Goal: Information Seeking & Learning: Check status

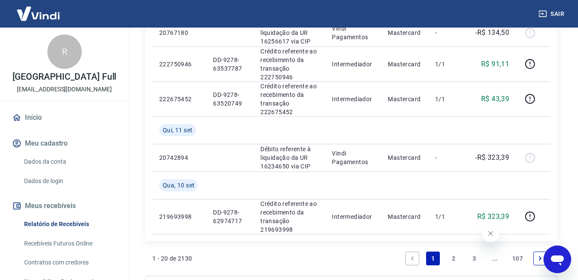
scroll to position [775, 0]
click at [450, 257] on link "2" at bounding box center [454, 257] width 14 height 14
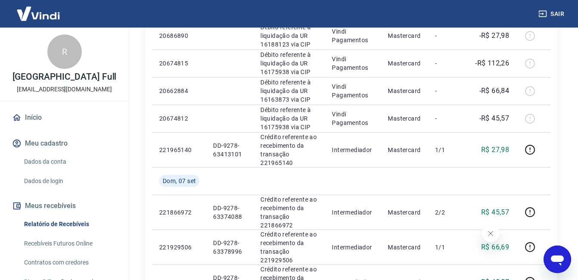
scroll to position [404, 0]
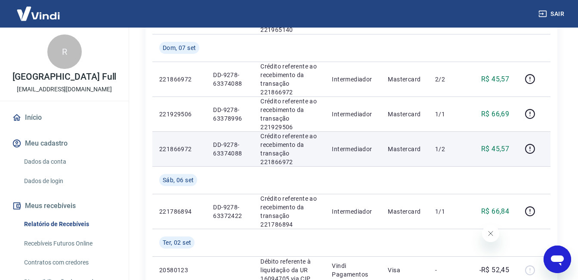
click at [518, 148] on td at bounding box center [533, 148] width 34 height 35
click at [526, 145] on icon "button" at bounding box center [530, 148] width 11 height 11
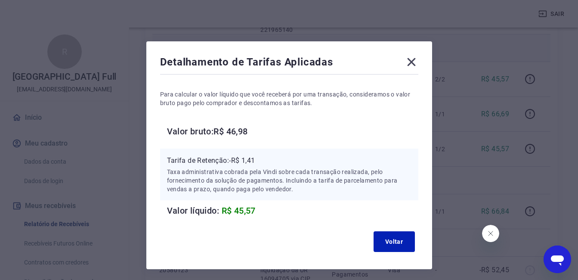
click at [409, 57] on icon at bounding box center [411, 62] width 14 height 14
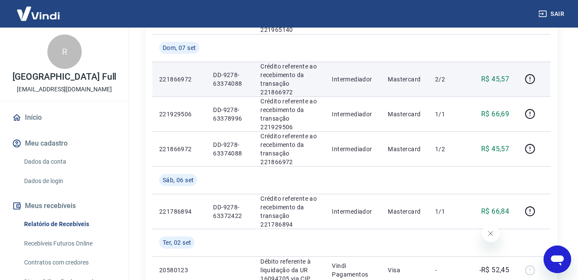
click at [415, 62] on td "Mastercard" at bounding box center [404, 79] width 47 height 35
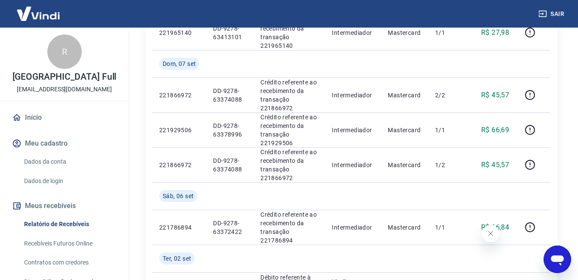
scroll to position [431, 0]
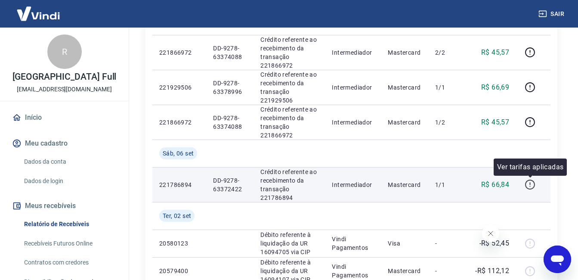
click at [530, 191] on button "button" at bounding box center [530, 185] width 14 height 14
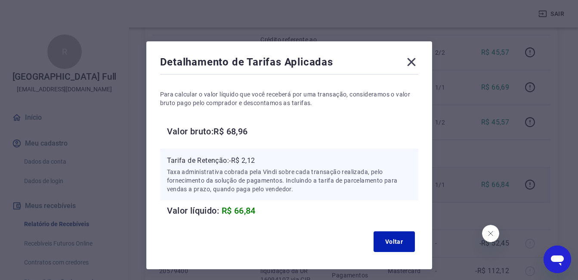
click at [415, 54] on div "Detalhamento de Tarifas Aplicadas Para calcular o valor líquido que você recebe…" at bounding box center [289, 155] width 286 height 228
click at [411, 60] on icon at bounding box center [411, 62] width 14 height 14
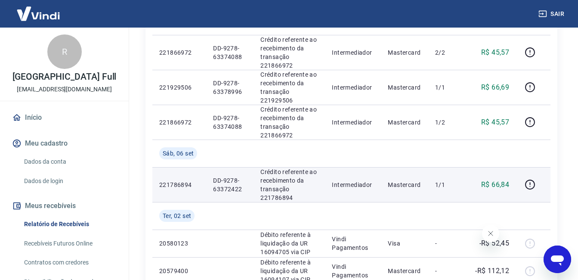
click at [235, 187] on p "DD-9278-63372422" at bounding box center [230, 184] width 34 height 17
copy p "63372422"
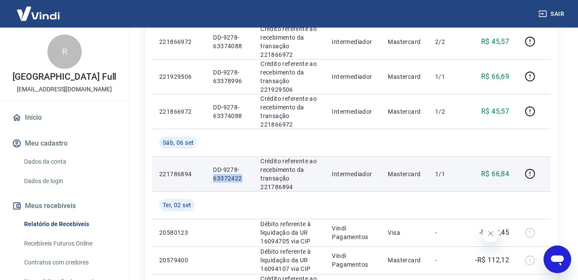
scroll to position [441, 0]
click at [525, 176] on icon "button" at bounding box center [530, 174] width 11 height 11
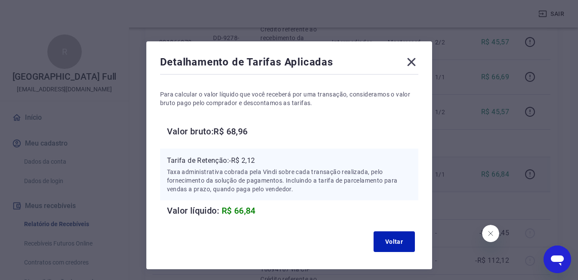
click at [409, 62] on icon at bounding box center [411, 62] width 14 height 14
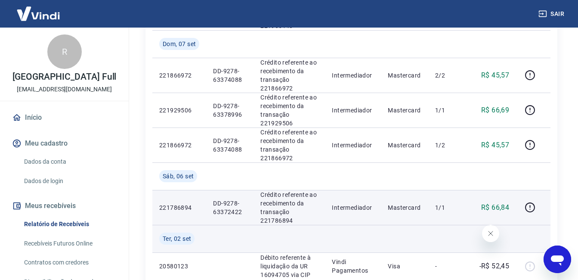
scroll to position [408, 0]
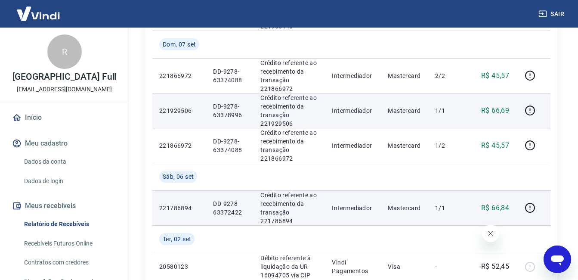
click at [404, 108] on p "Mastercard" at bounding box center [405, 110] width 34 height 9
click at [540, 113] on div at bounding box center [533, 111] width 21 height 14
click at [540, 111] on div at bounding box center [533, 111] width 21 height 14
click at [536, 112] on button "button" at bounding box center [530, 111] width 14 height 14
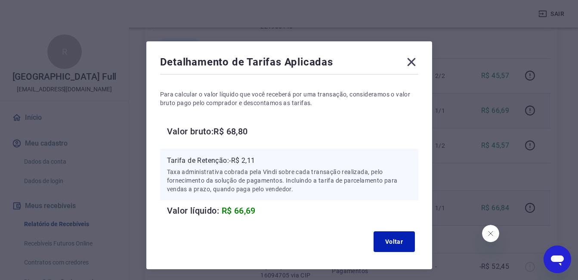
click at [418, 57] on icon at bounding box center [411, 62] width 14 height 14
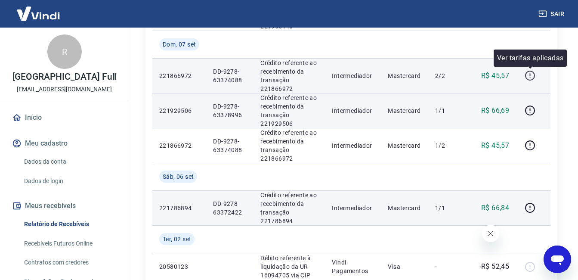
click at [528, 80] on icon "button" at bounding box center [530, 75] width 11 height 11
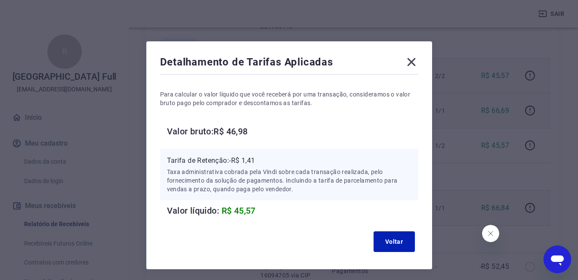
click at [402, 60] on div "Detalhamento de Tarifas Aplicadas" at bounding box center [289, 63] width 258 height 17
click at [408, 58] on icon at bounding box center [411, 62] width 8 height 8
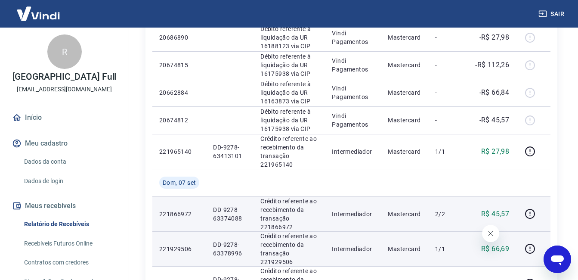
scroll to position [269, 0]
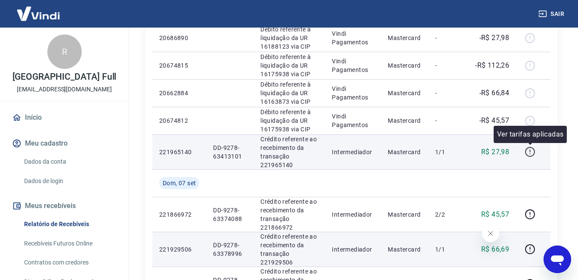
click at [535, 151] on icon "button" at bounding box center [530, 151] width 11 height 11
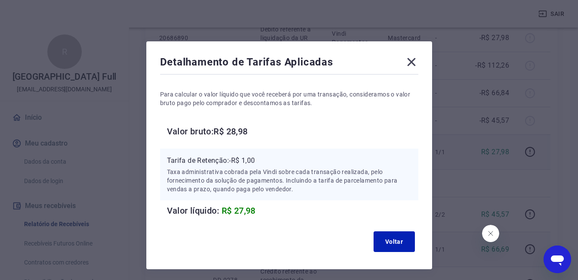
click at [412, 60] on icon at bounding box center [411, 62] width 8 height 8
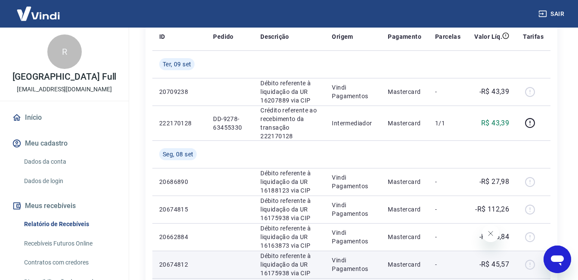
scroll to position [125, 0]
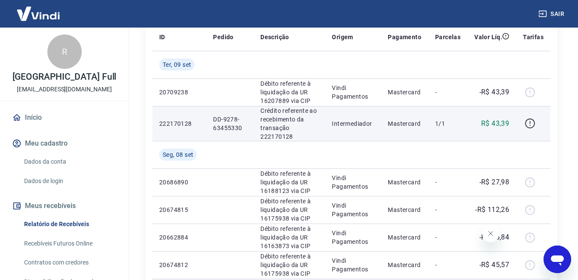
click at [525, 121] on button "button" at bounding box center [530, 124] width 14 height 14
